Goal: Navigation & Orientation: Find specific page/section

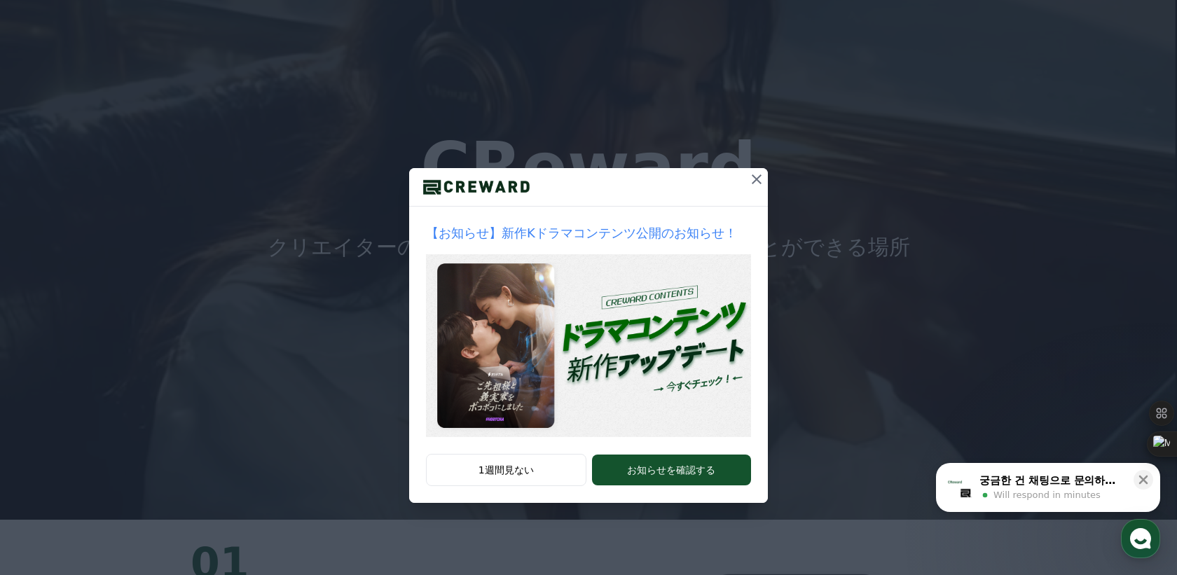
click at [754, 179] on icon at bounding box center [756, 179] width 17 height 17
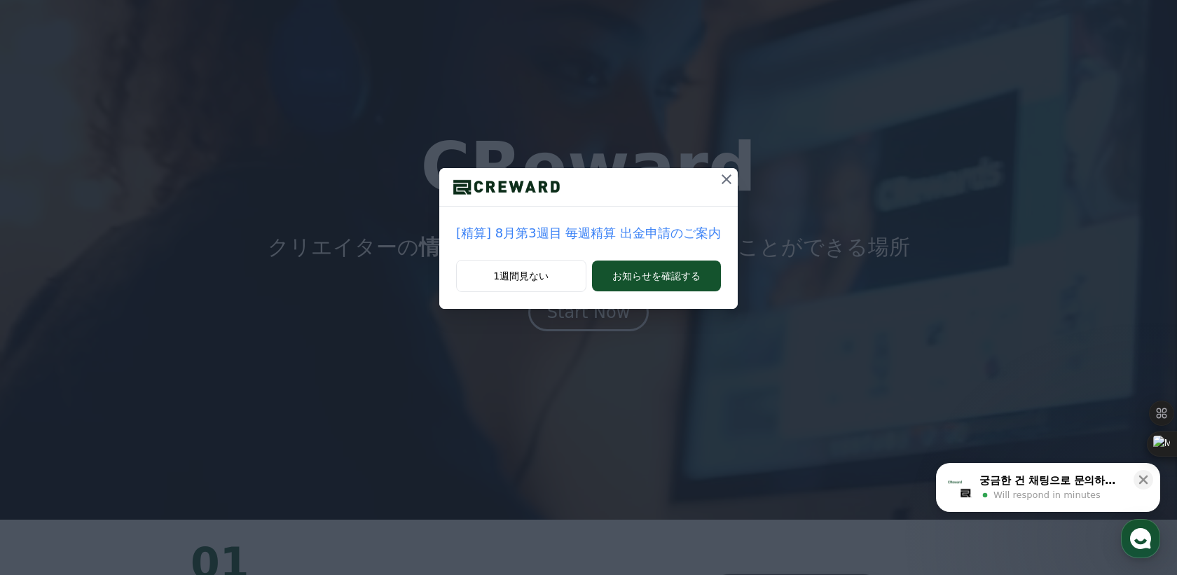
click at [728, 185] on icon at bounding box center [726, 179] width 17 height 17
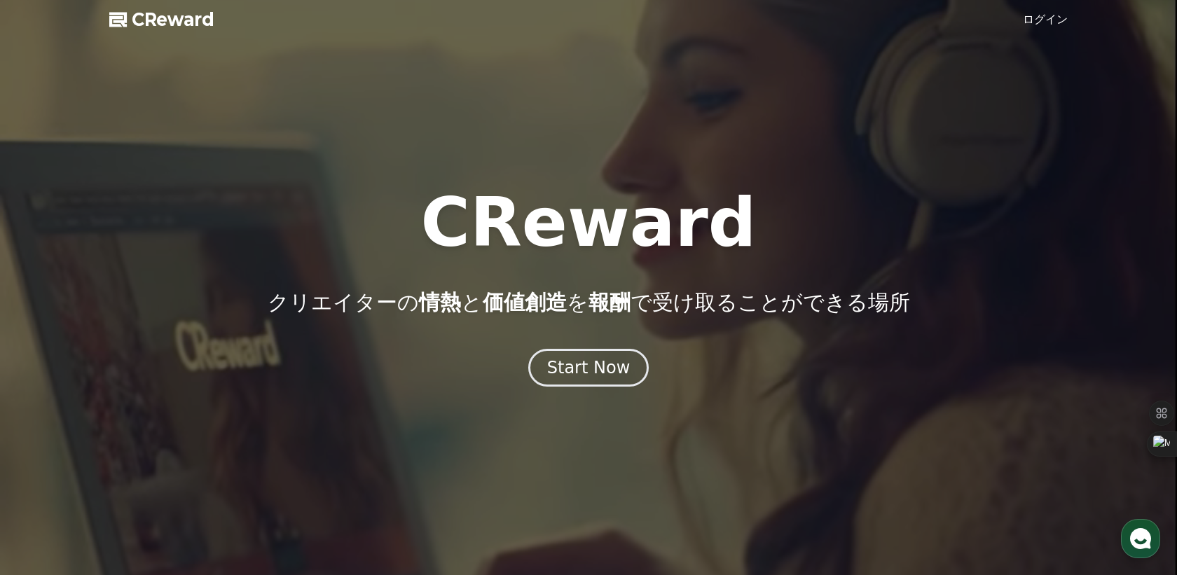
click at [189, 25] on span "CReward" at bounding box center [173, 19] width 83 height 22
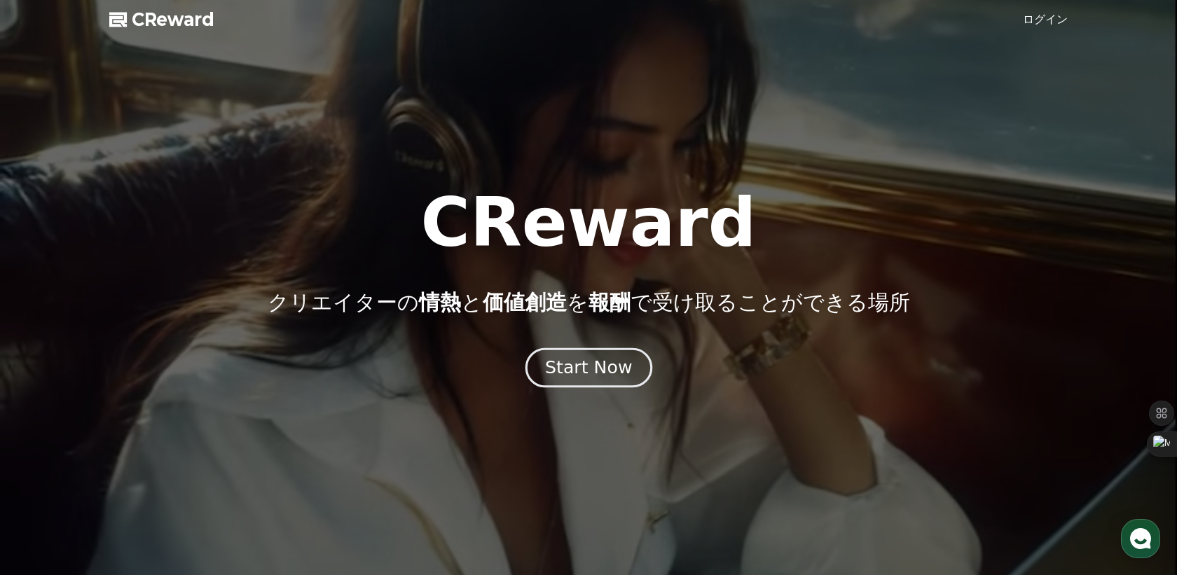
click at [576, 368] on div "Start Now" at bounding box center [588, 368] width 87 height 24
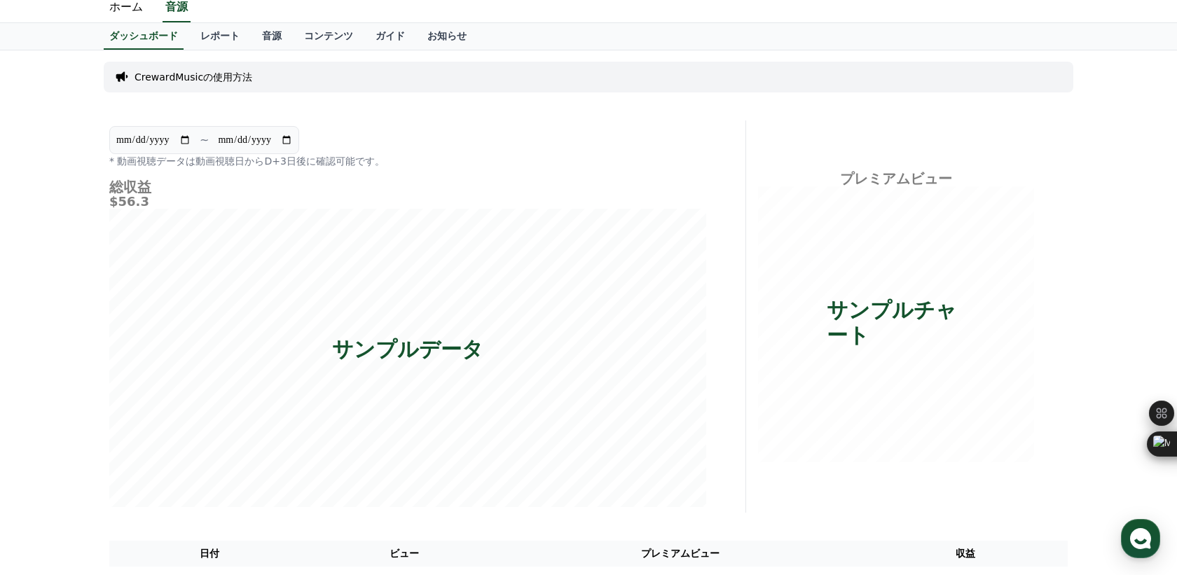
scroll to position [36, 0]
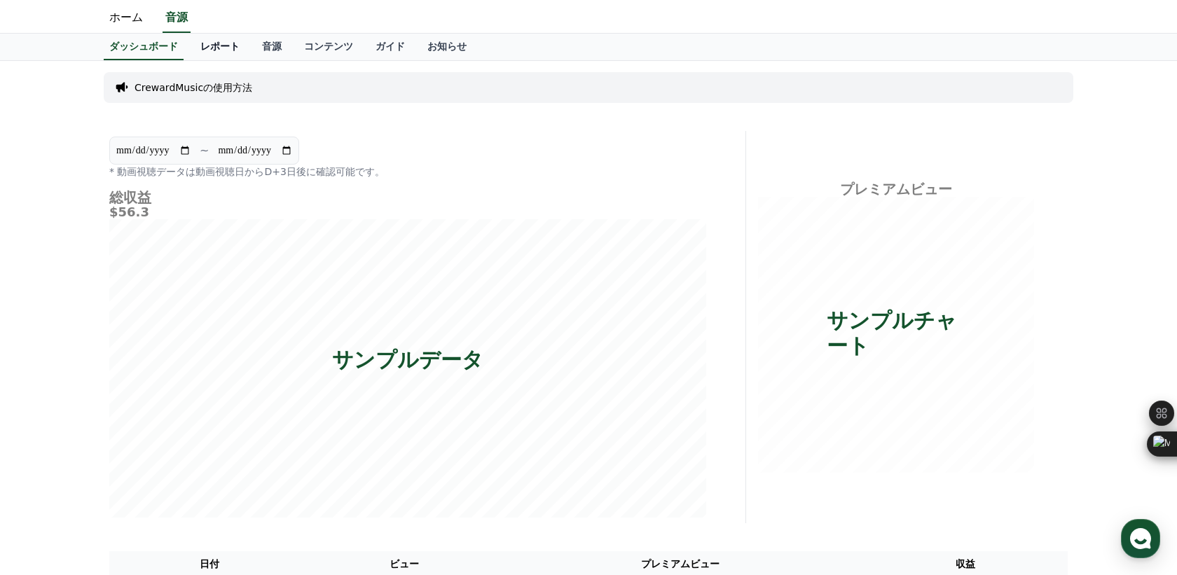
click at [210, 44] on link "レポート" at bounding box center [220, 47] width 62 height 27
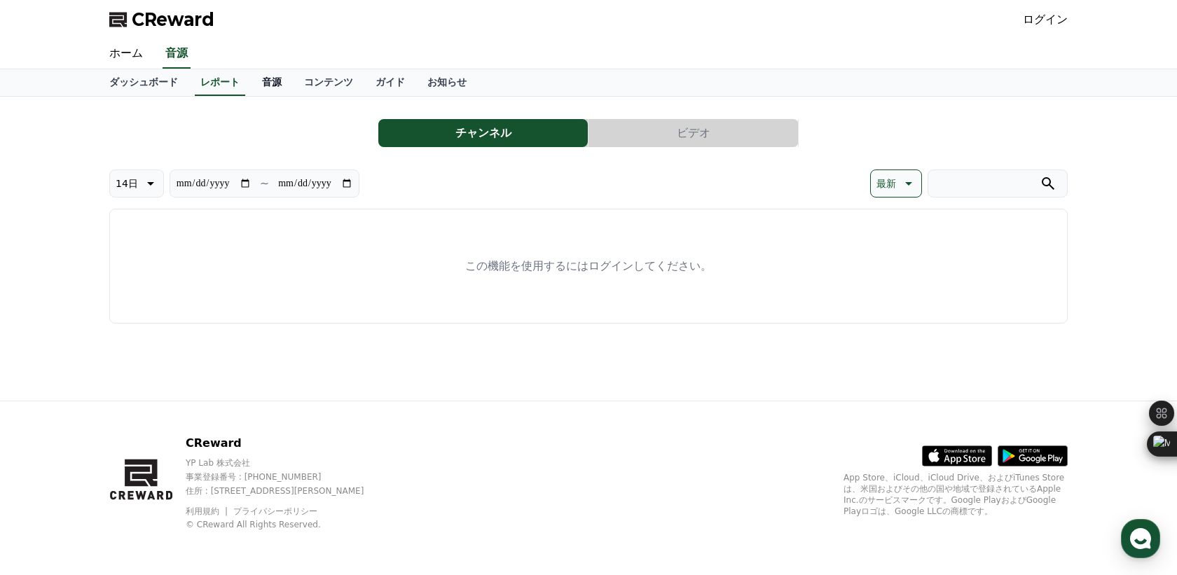
click at [267, 81] on link "音源" at bounding box center [272, 82] width 42 height 27
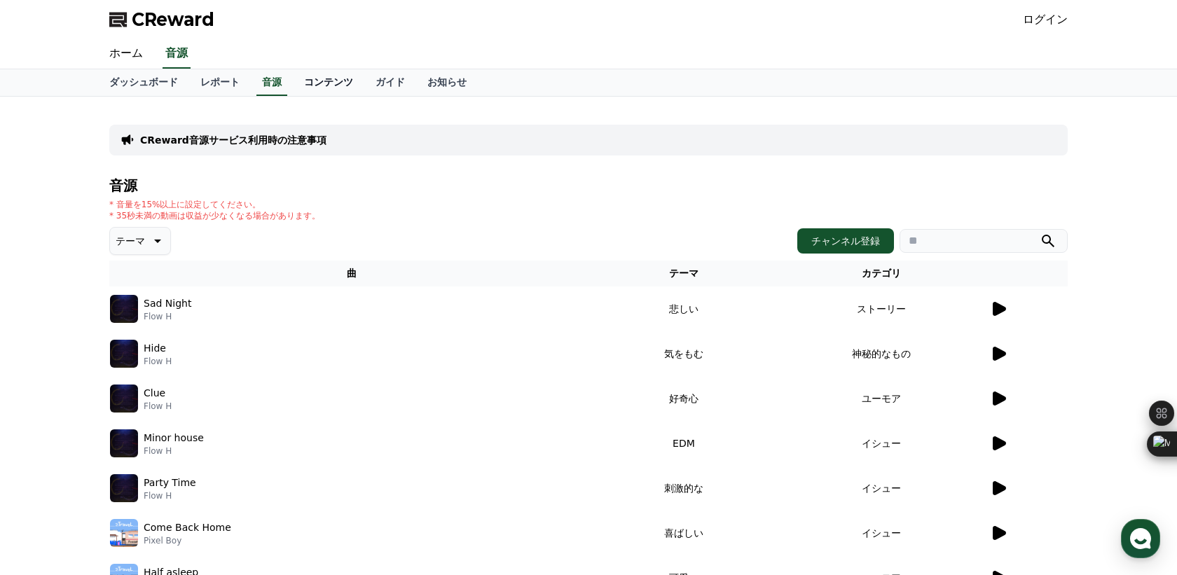
click at [312, 83] on link "コンテンツ" at bounding box center [328, 82] width 71 height 27
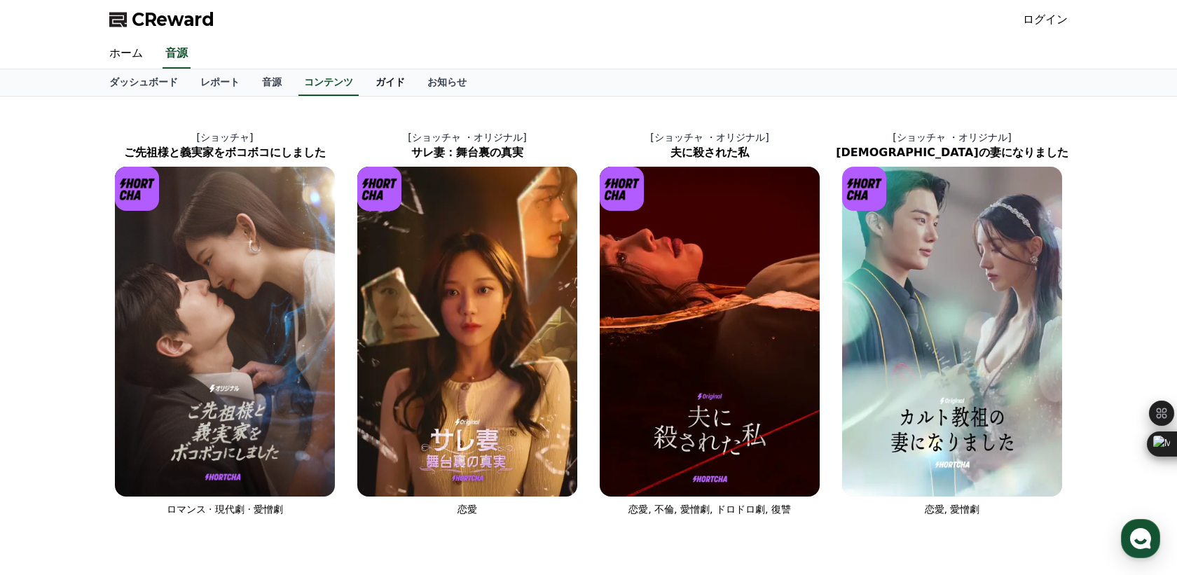
click at [382, 88] on link "ガイド" at bounding box center [390, 82] width 52 height 27
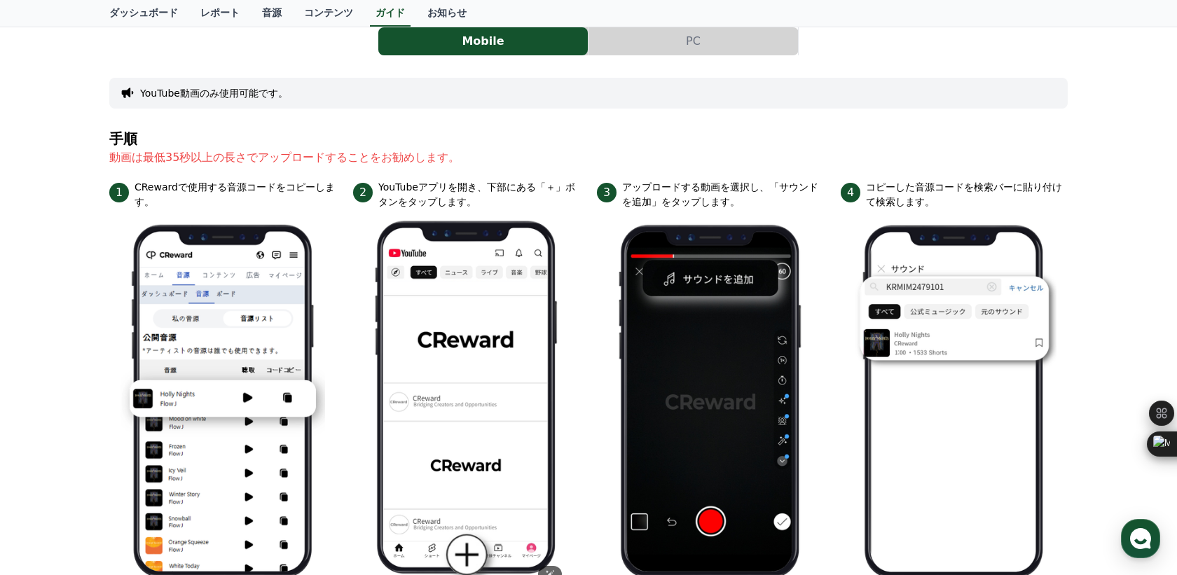
scroll to position [97, 0]
